Goal: Go to known website: Go to known website

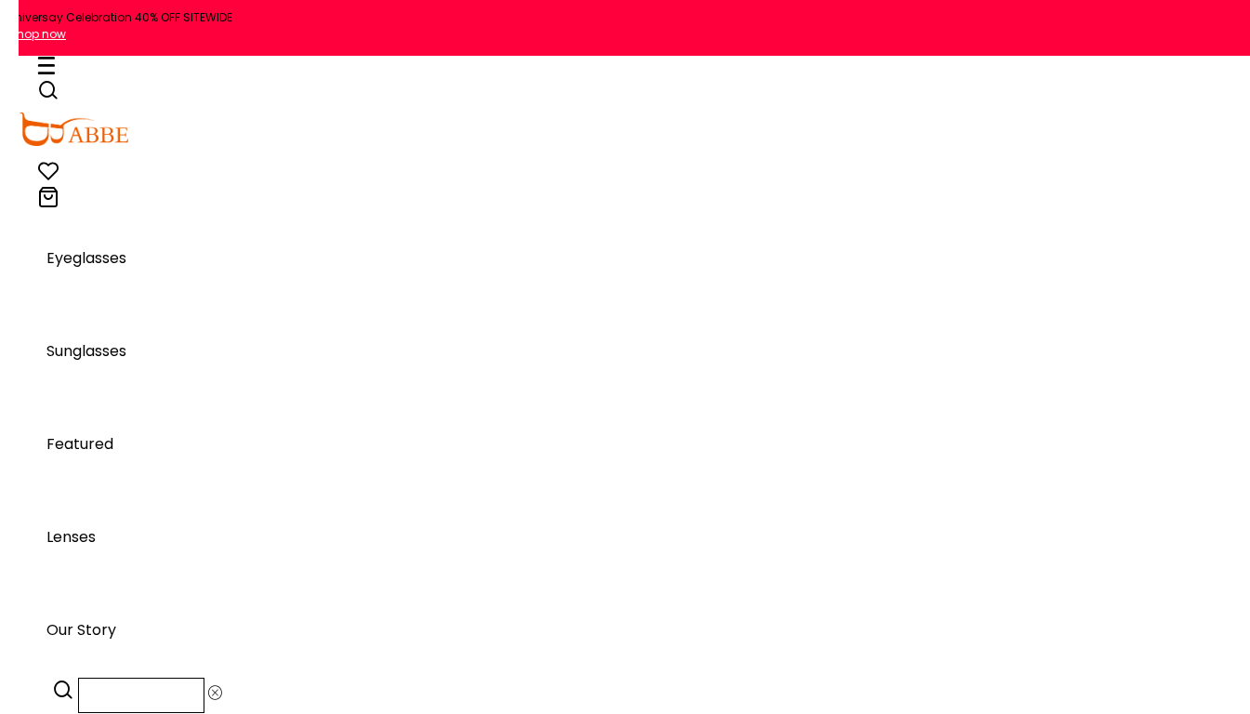
scroll to position [18014, 0]
